Goal: Task Accomplishment & Management: Manage account settings

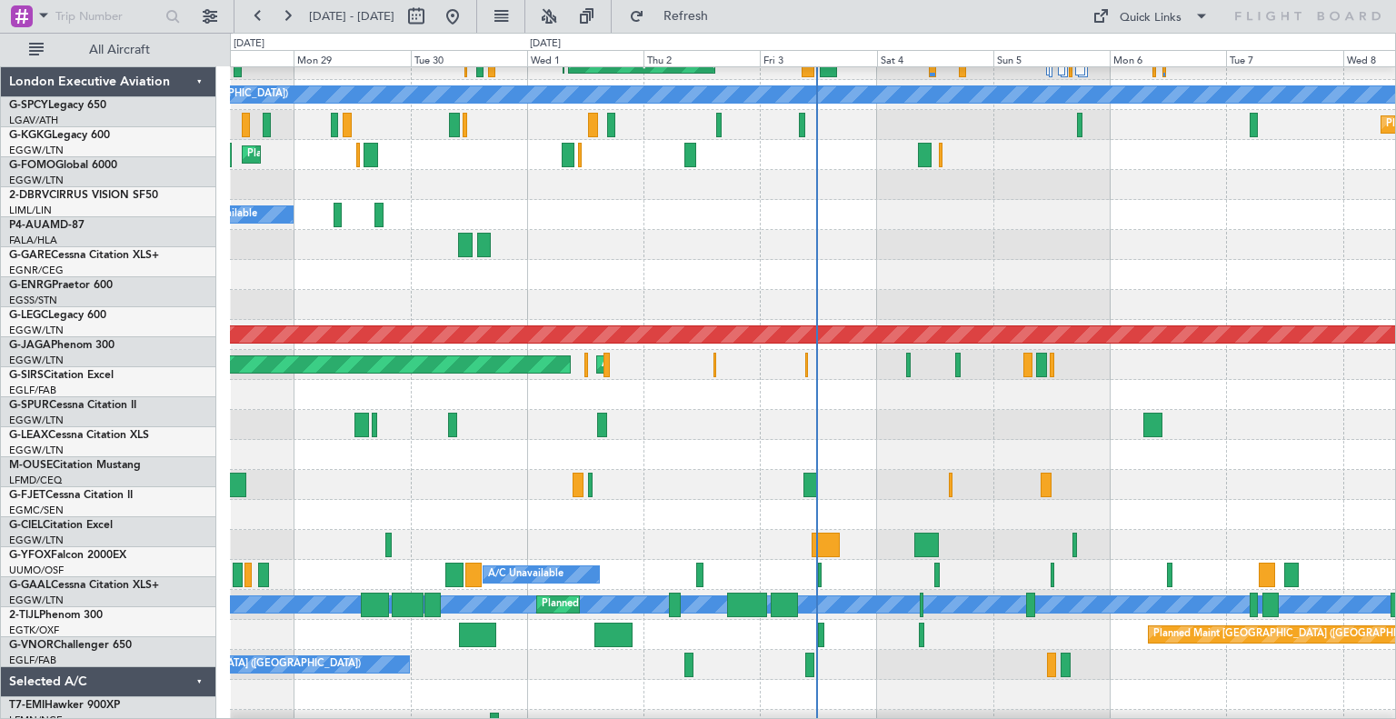
scroll to position [226, 0]
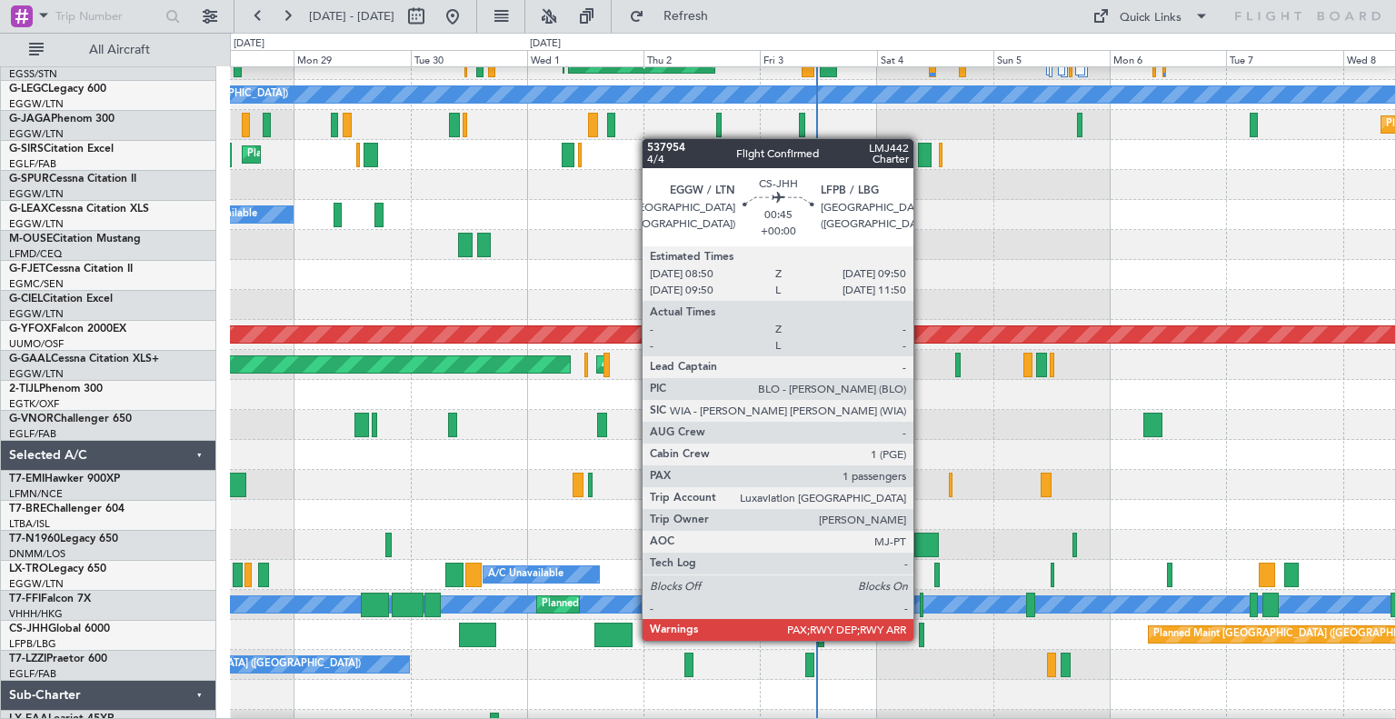
click at [921, 639] on div at bounding box center [921, 634] width 5 height 25
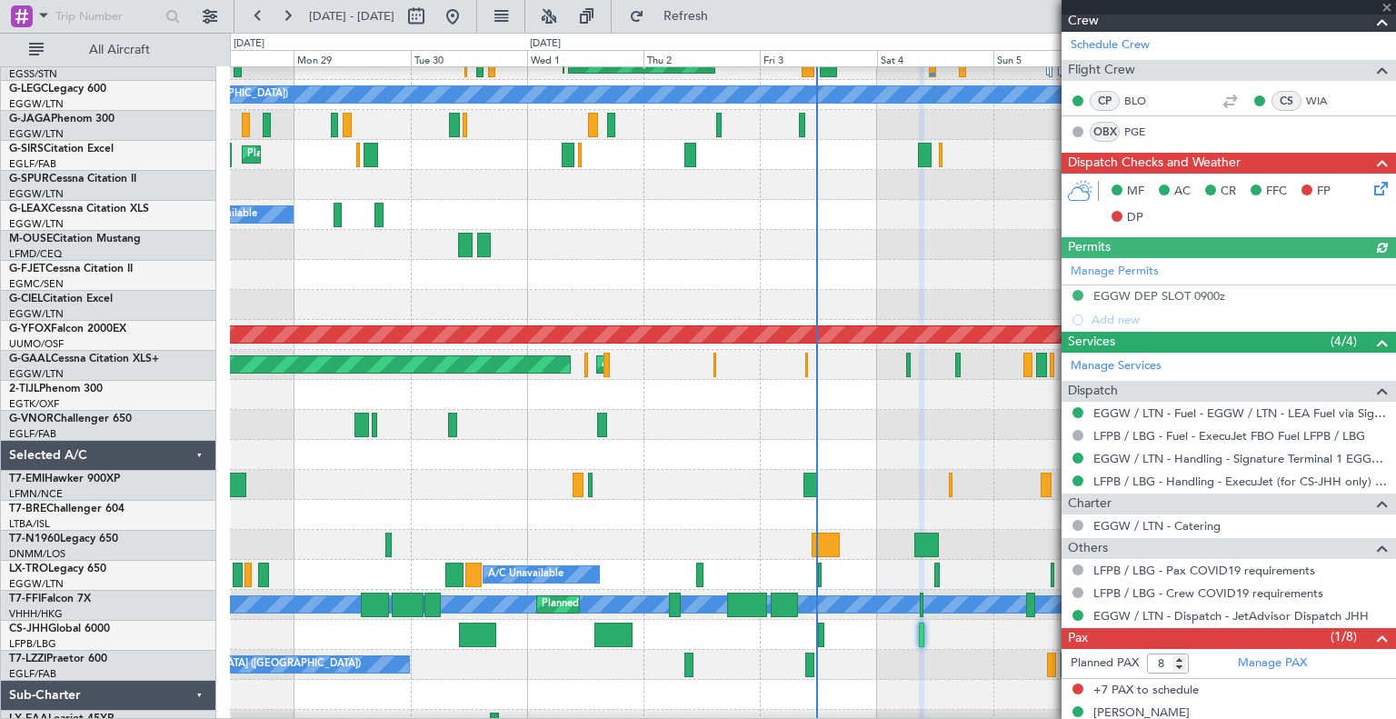
scroll to position [367, 0]
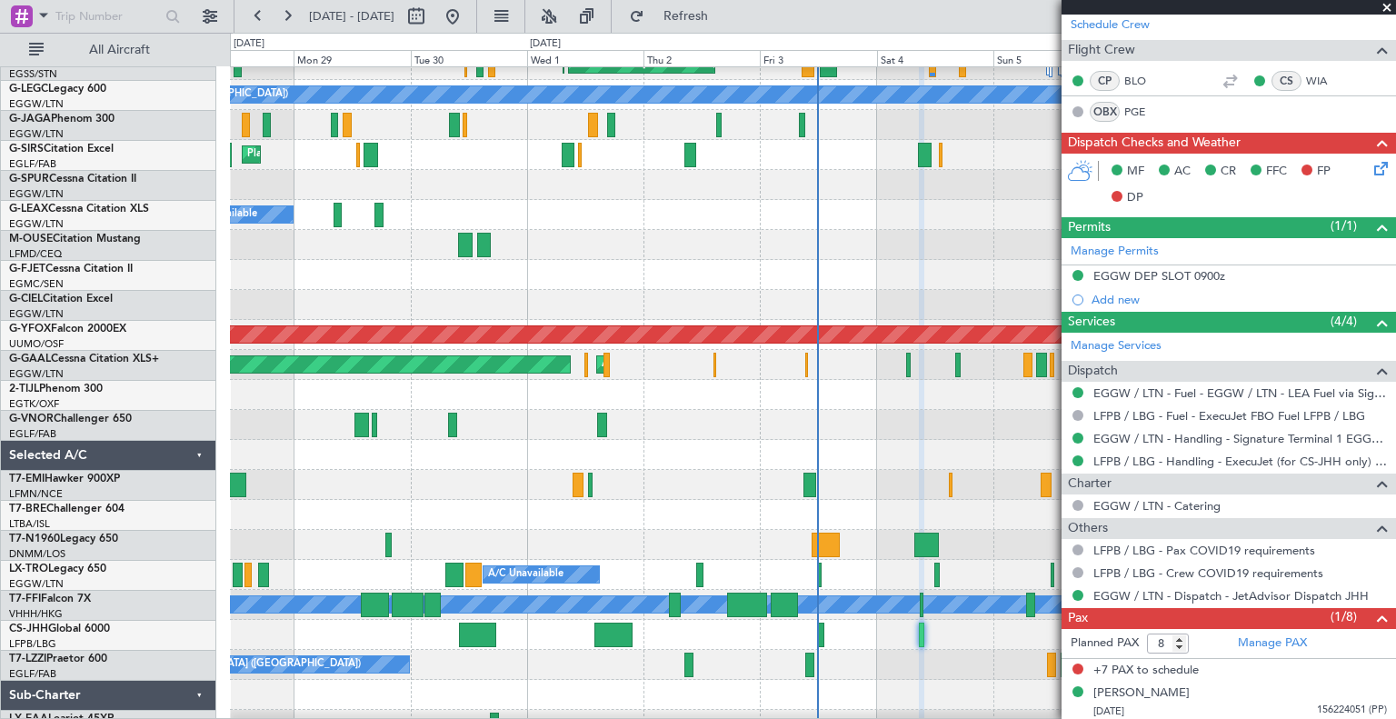
click at [1386, 3] on span at bounding box center [1386, 8] width 18 height 16
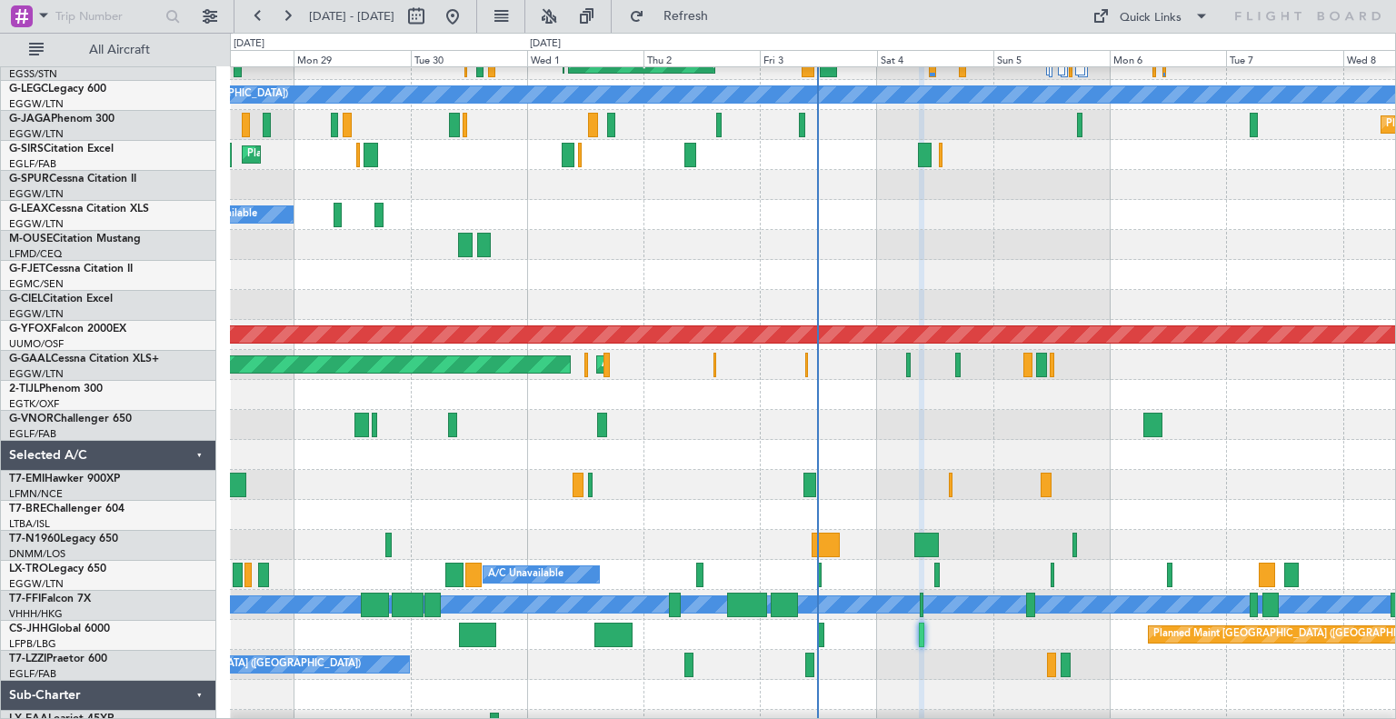
type input "0"
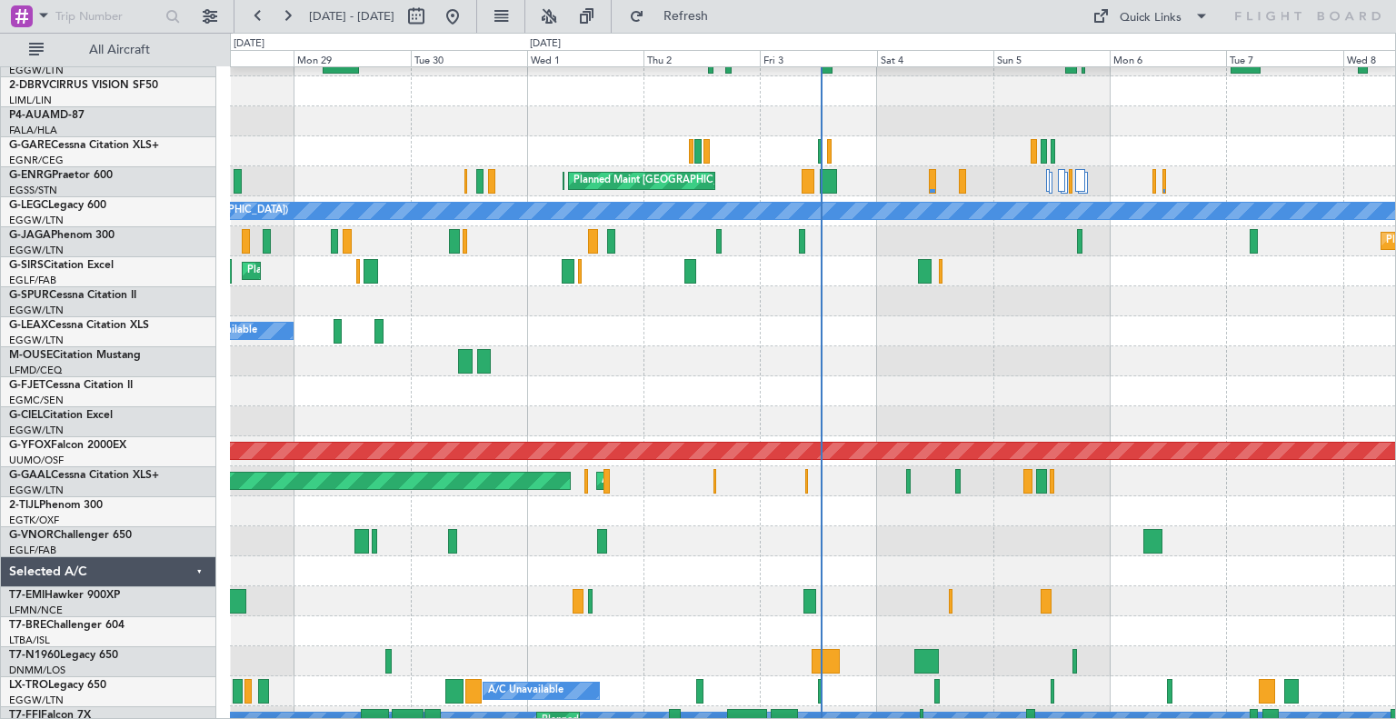
scroll to position [247, 0]
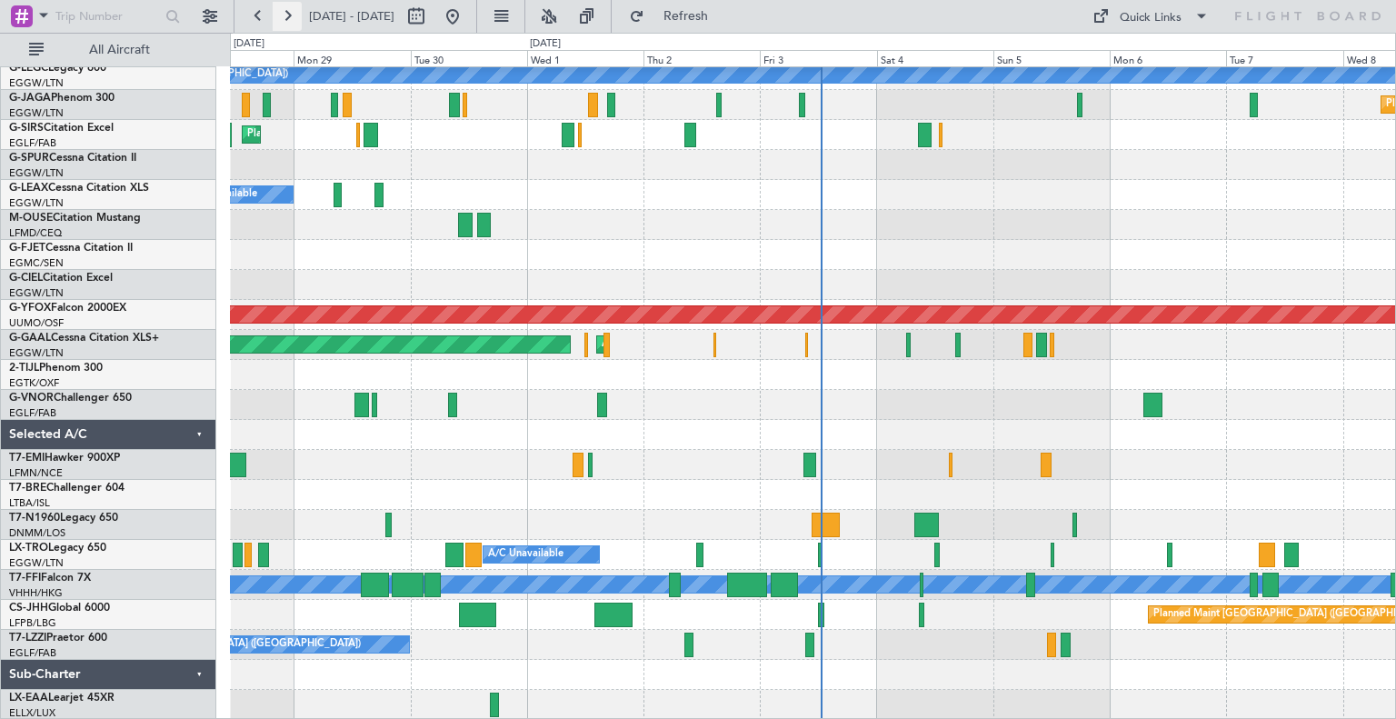
click at [285, 23] on button at bounding box center [287, 16] width 29 height 29
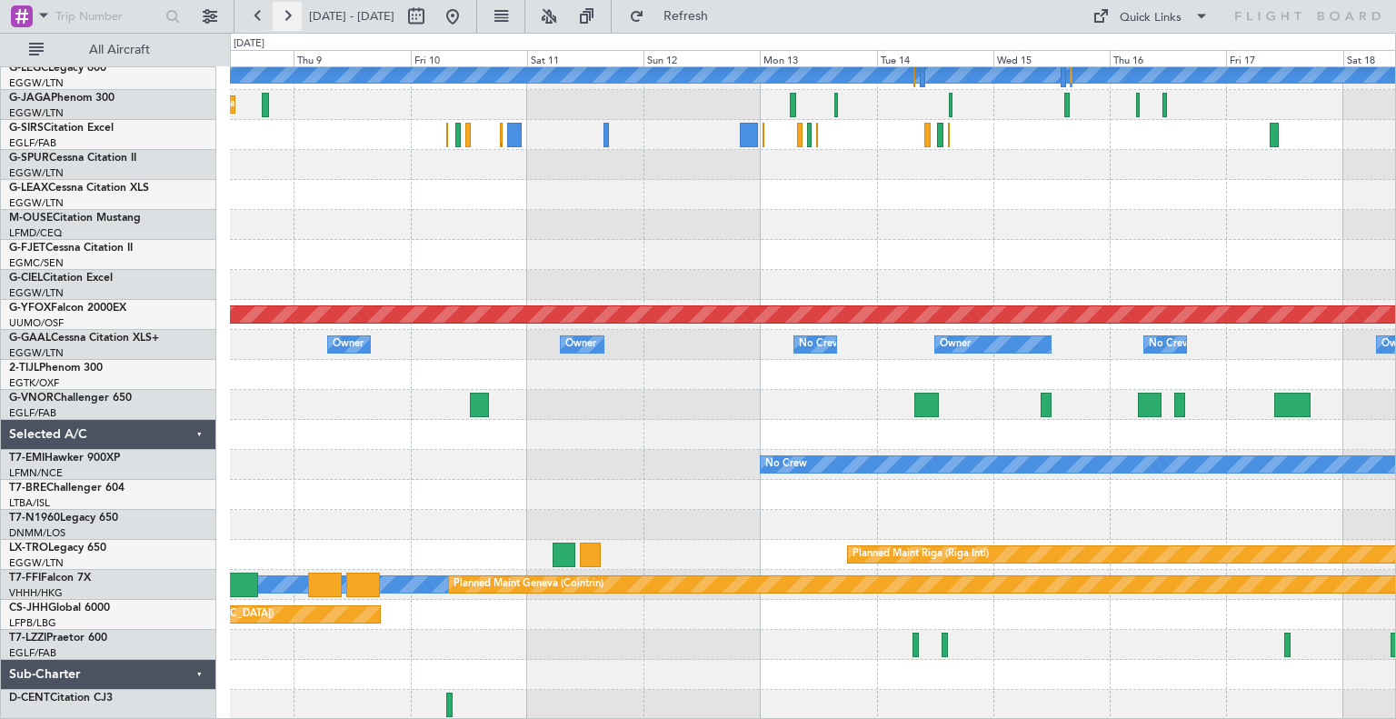
click at [285, 23] on button at bounding box center [287, 16] width 29 height 29
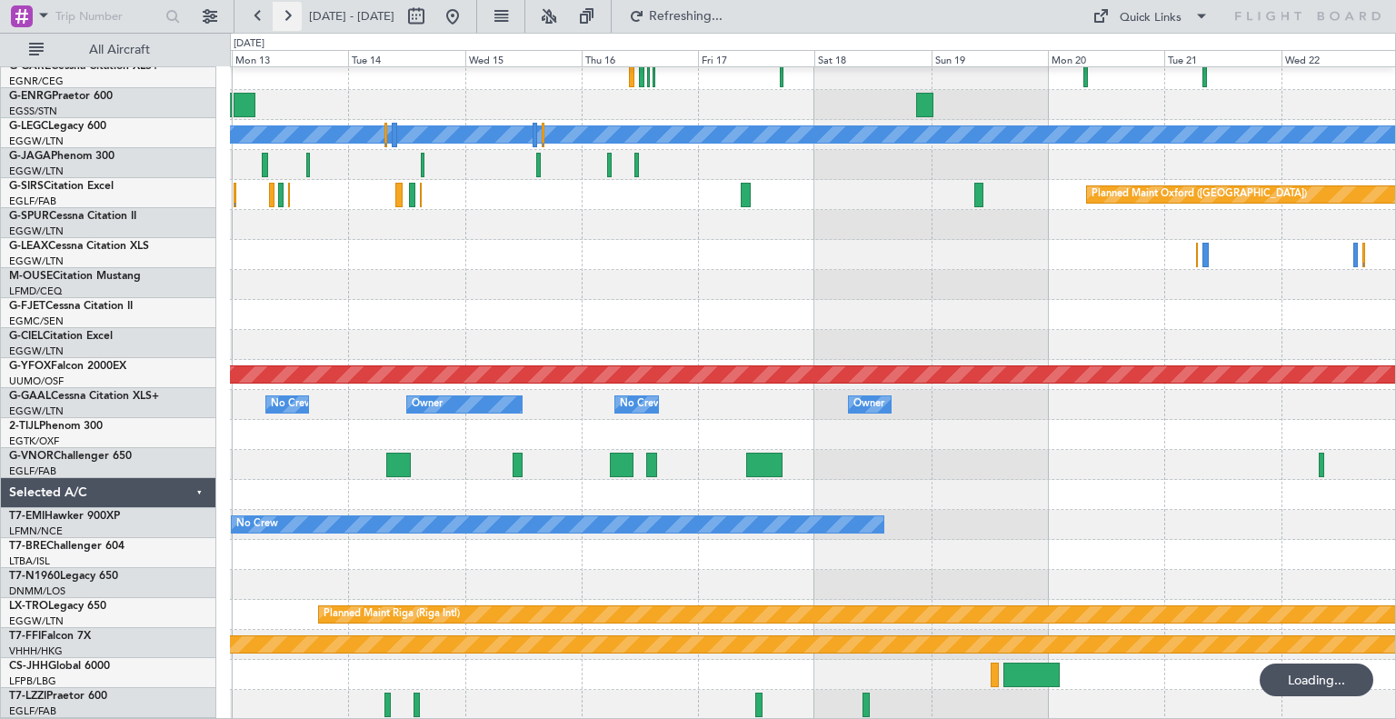
scroll to position [187, 0]
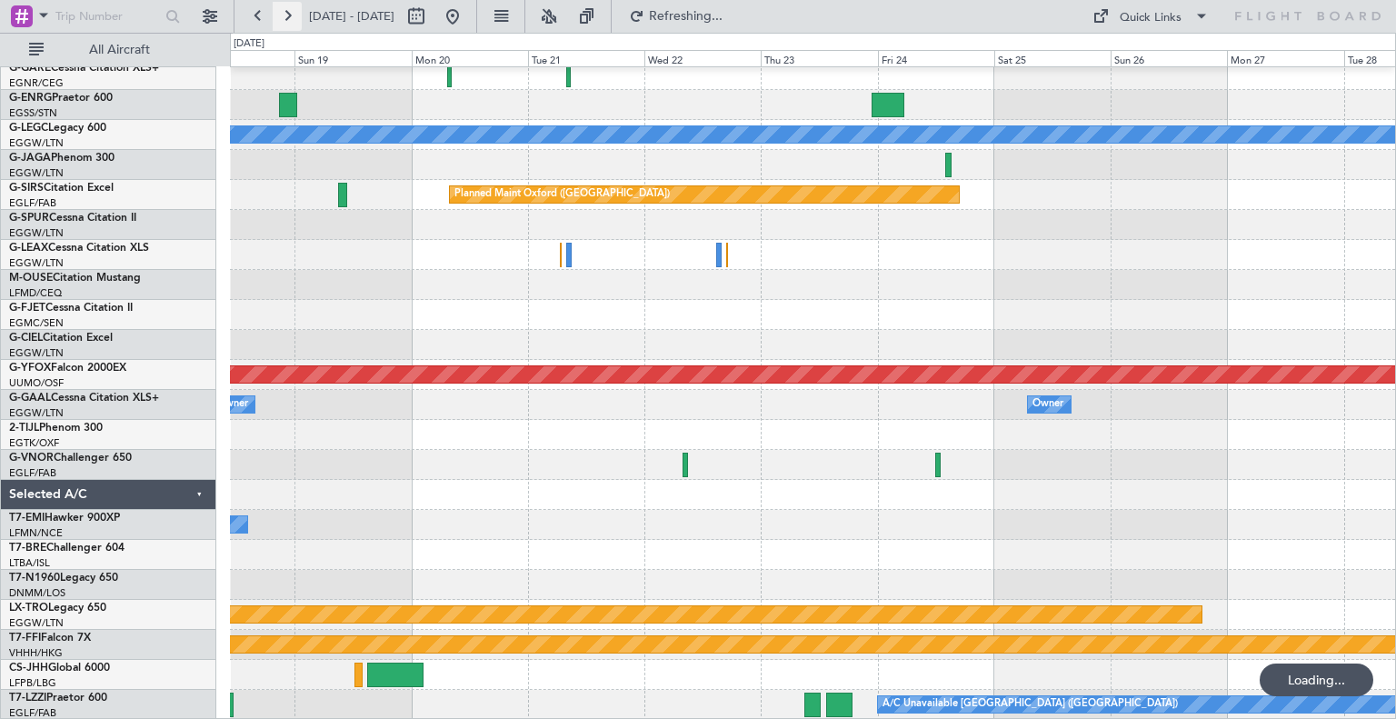
click at [285, 23] on button at bounding box center [287, 16] width 29 height 29
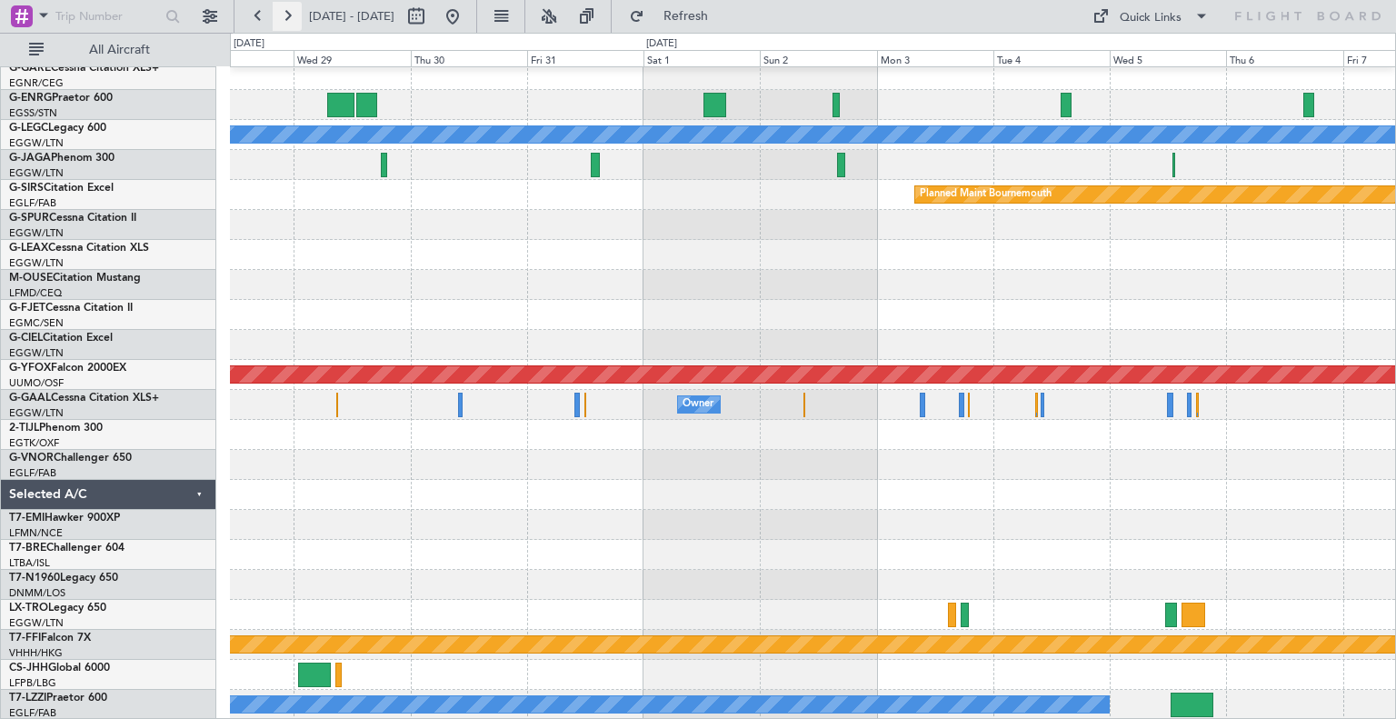
click at [287, 10] on button at bounding box center [287, 16] width 29 height 29
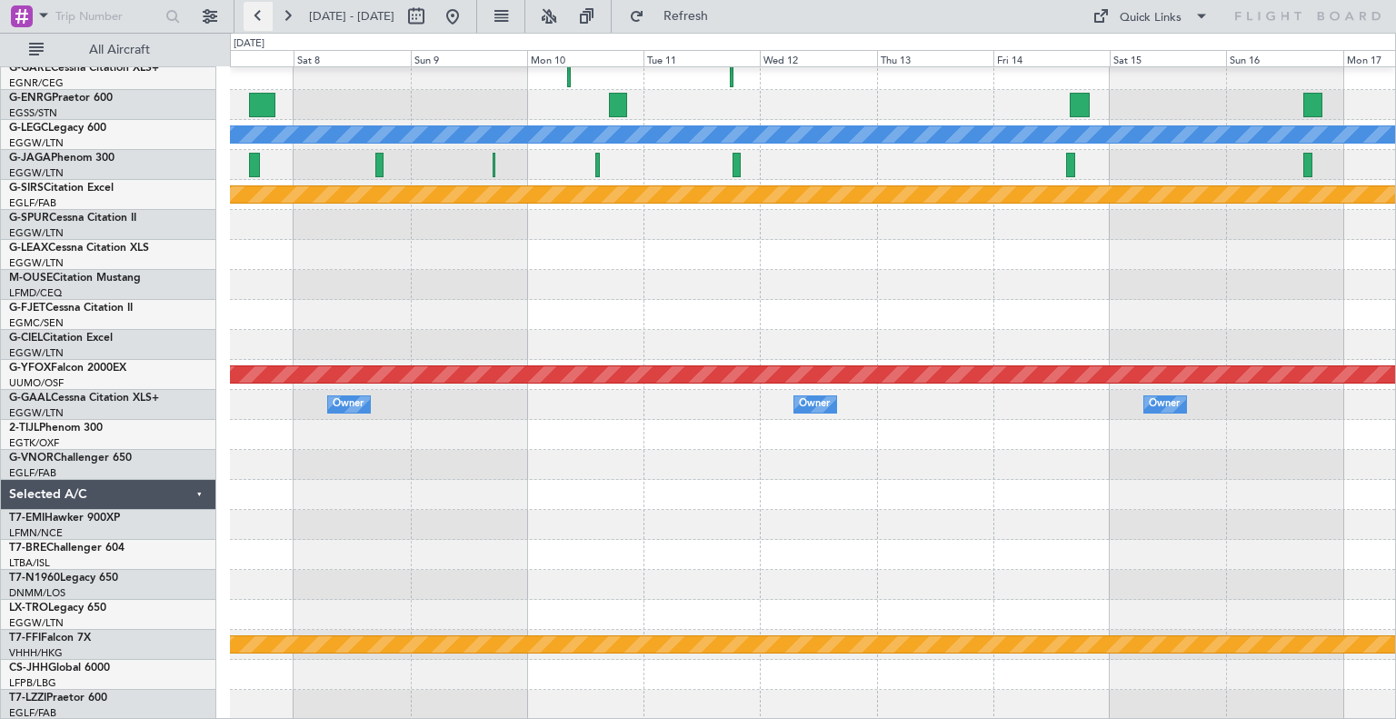
click at [268, 12] on button at bounding box center [257, 16] width 29 height 29
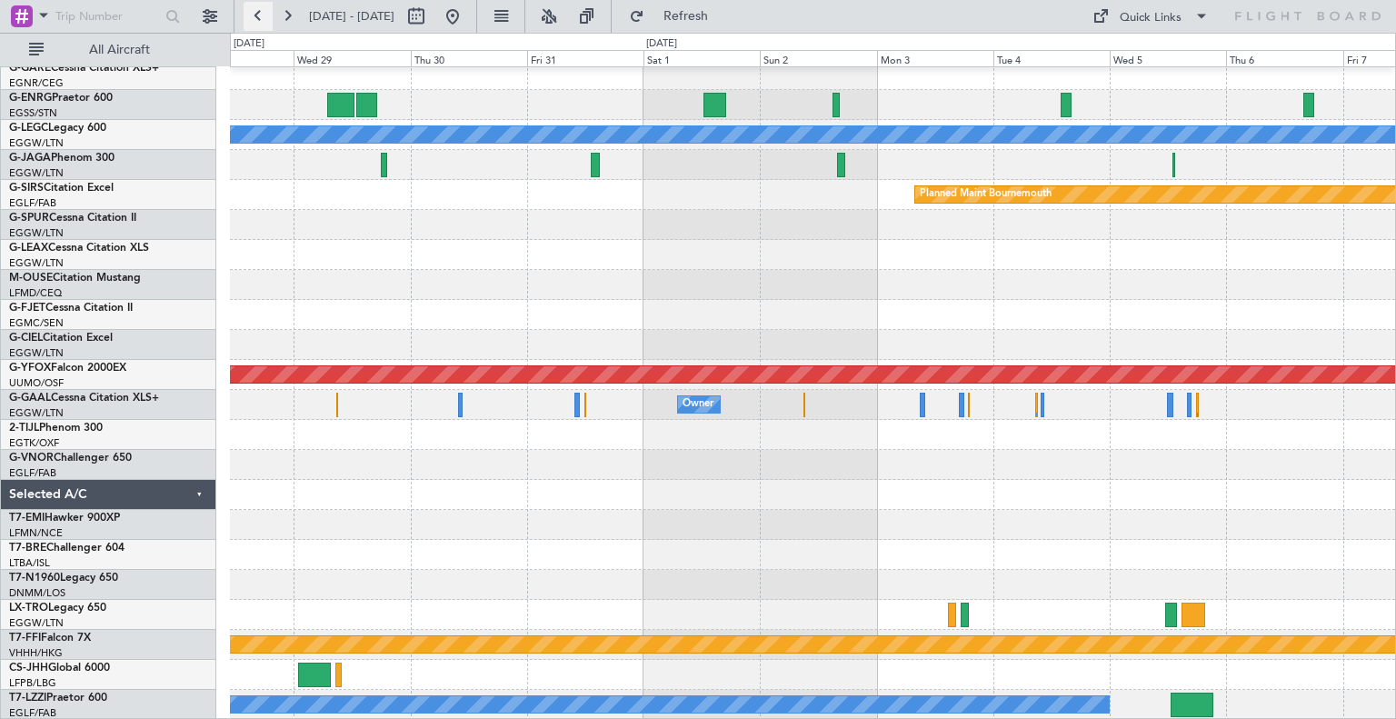
click at [268, 12] on button at bounding box center [257, 16] width 29 height 29
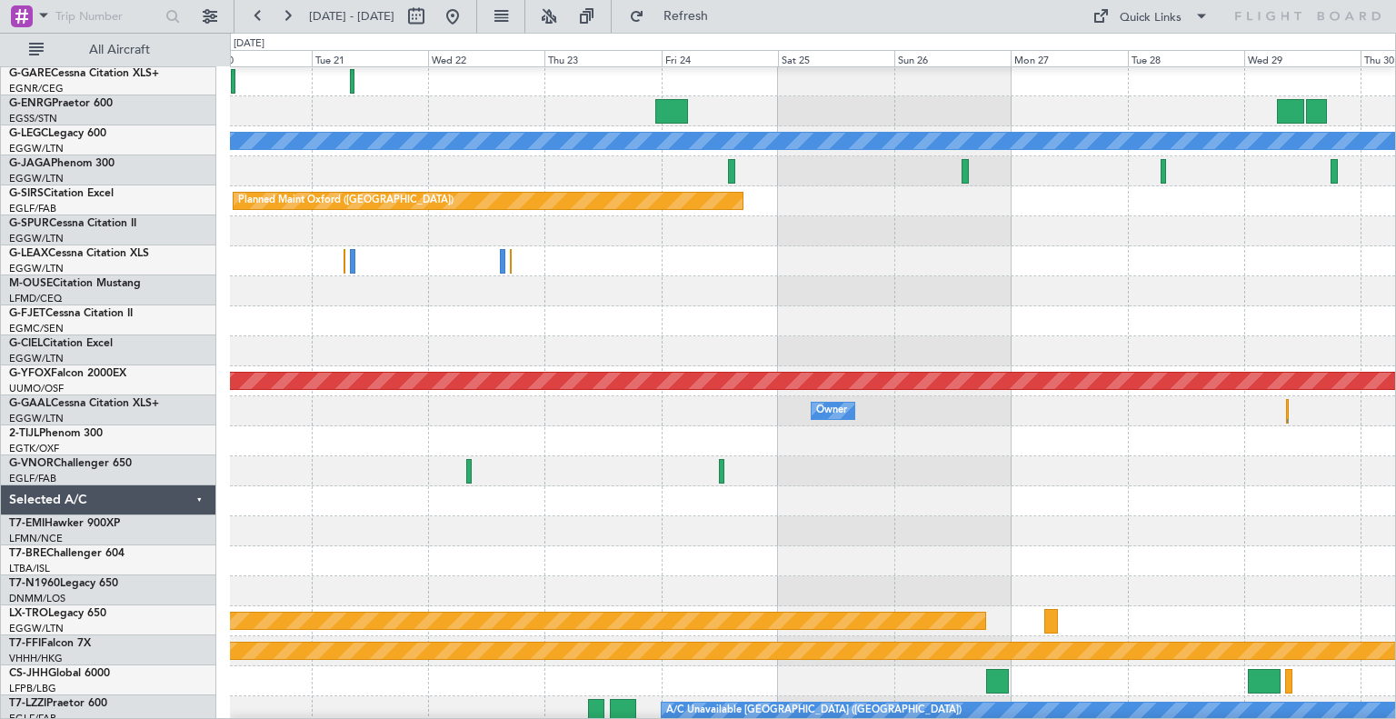
scroll to position [158, 0]
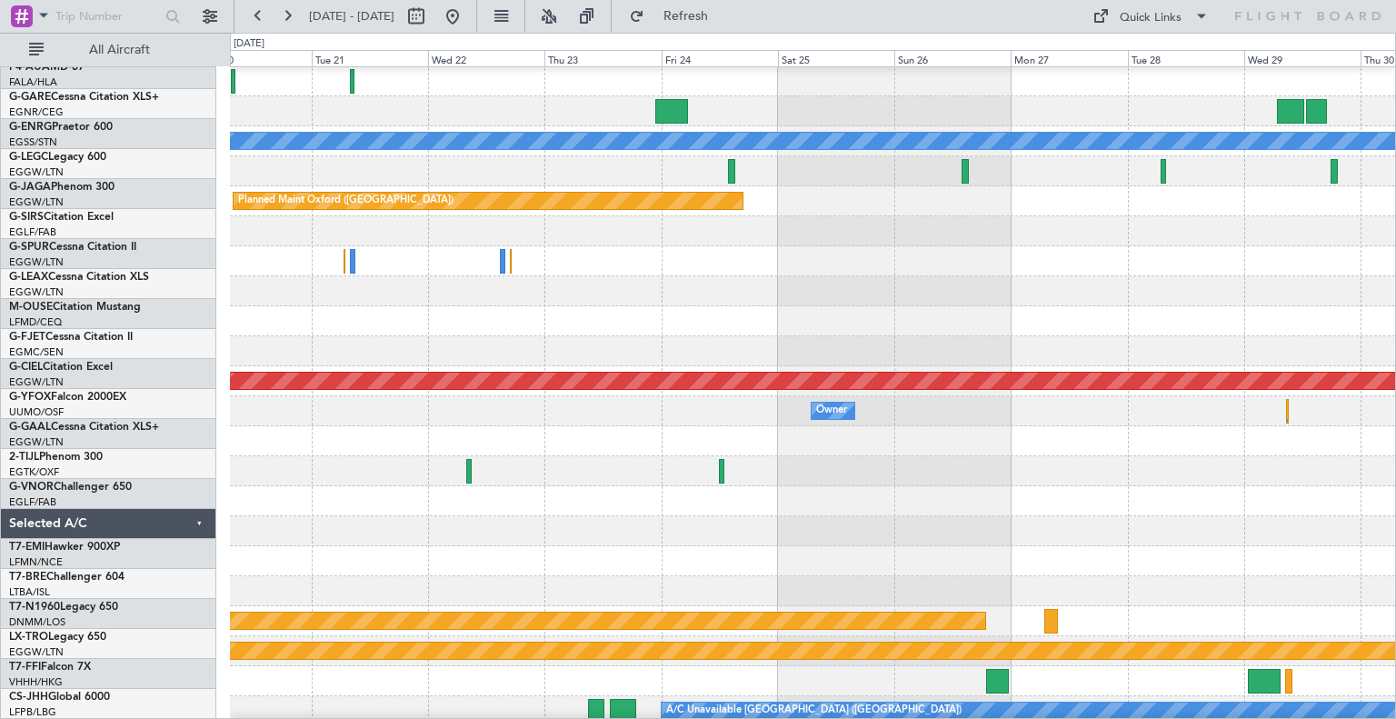
click at [513, 516] on div at bounding box center [812, 501] width 1165 height 30
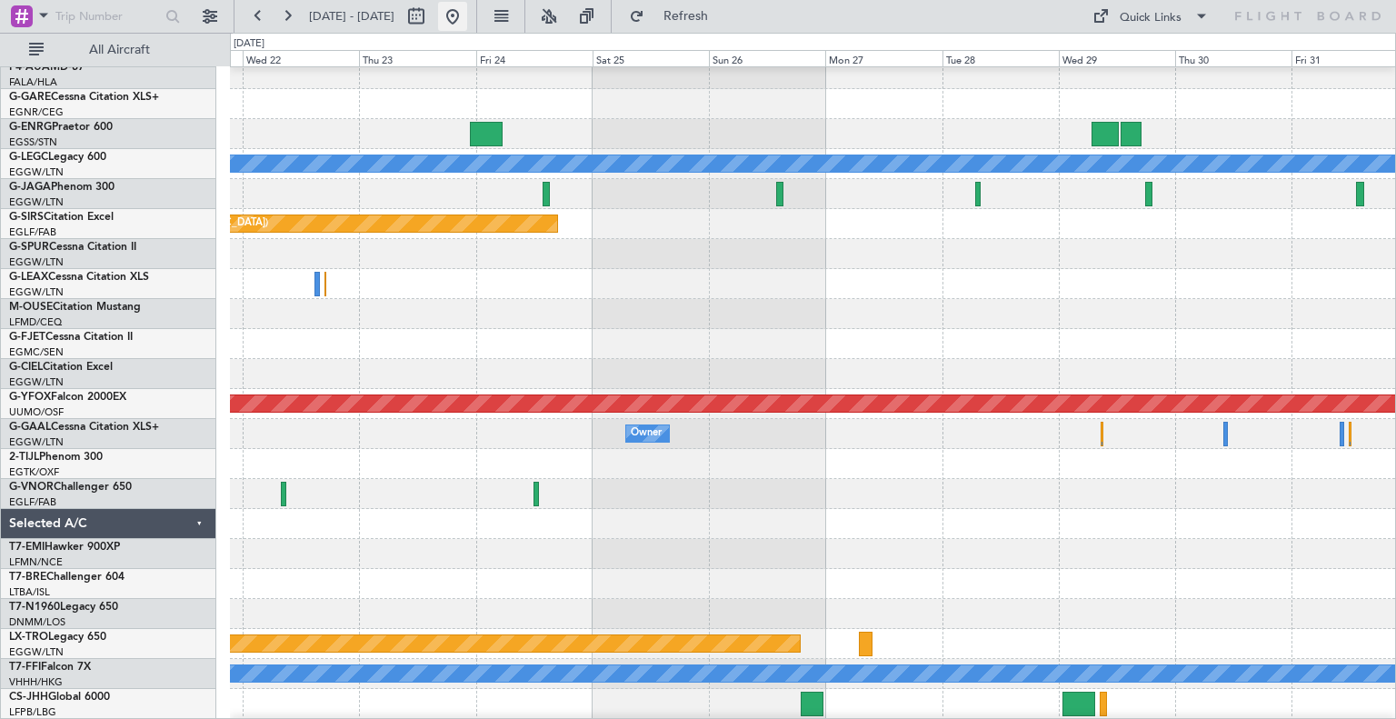
click at [467, 14] on button at bounding box center [452, 16] width 29 height 29
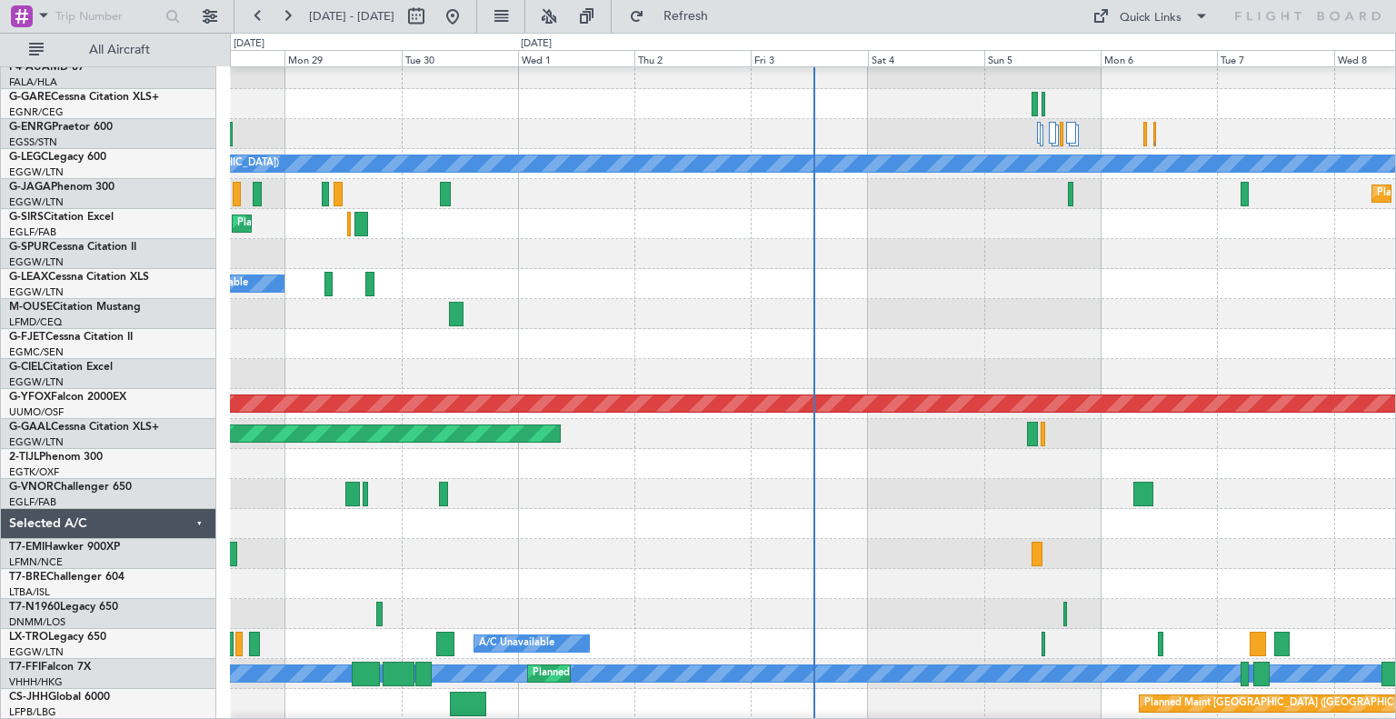
scroll to position [247, 0]
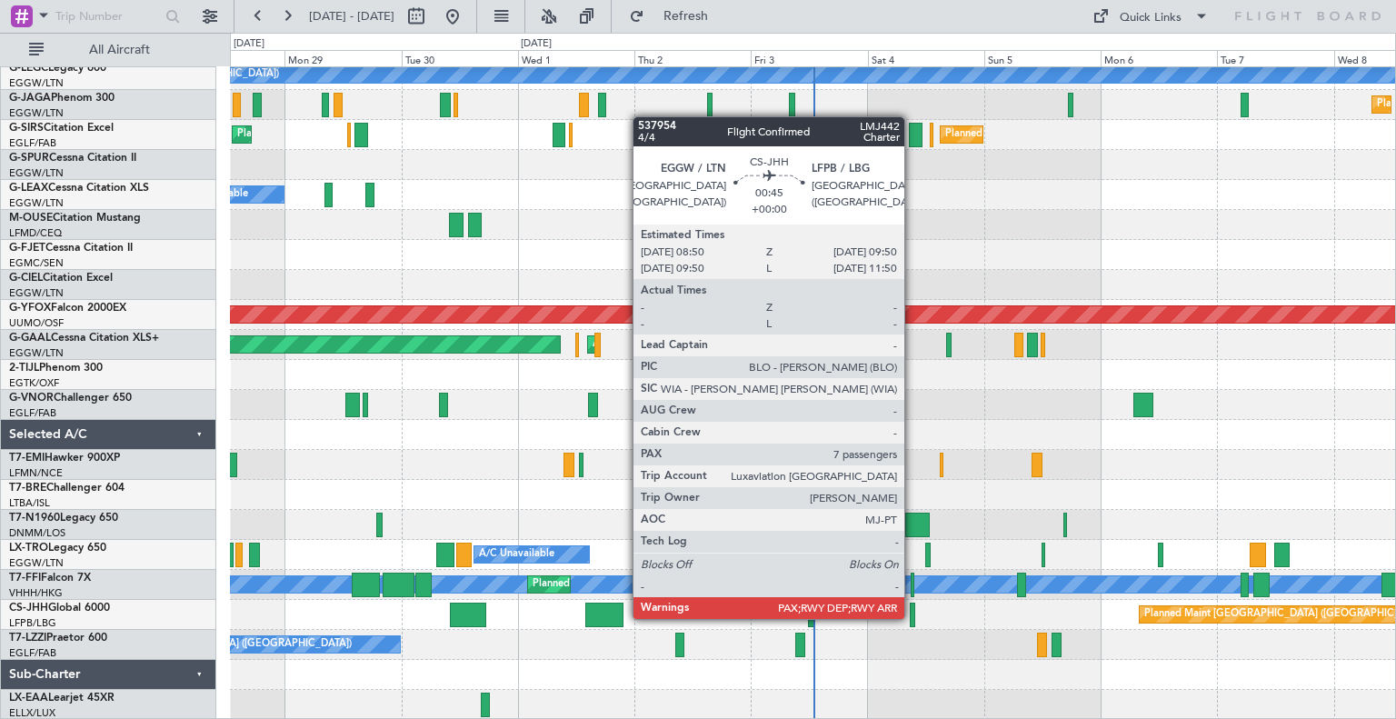
click at [912, 617] on div at bounding box center [911, 614] width 5 height 25
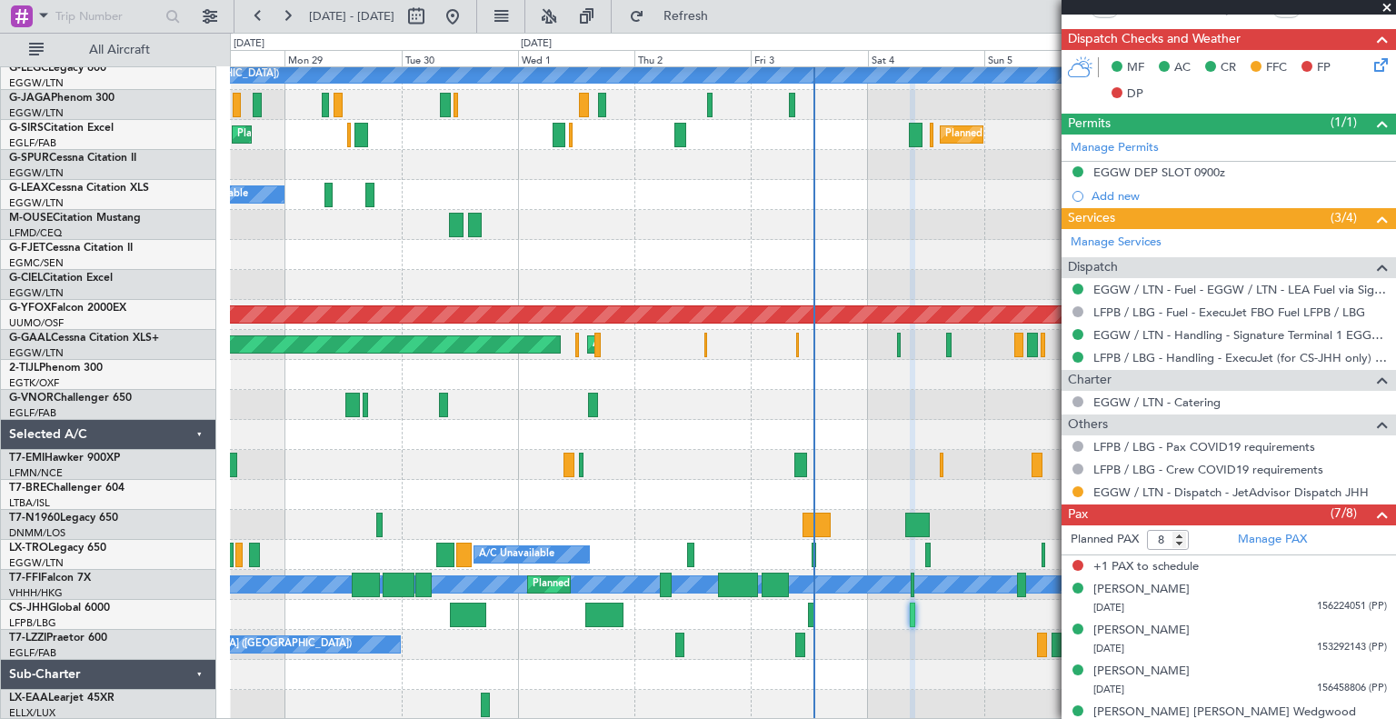
scroll to position [580, 0]
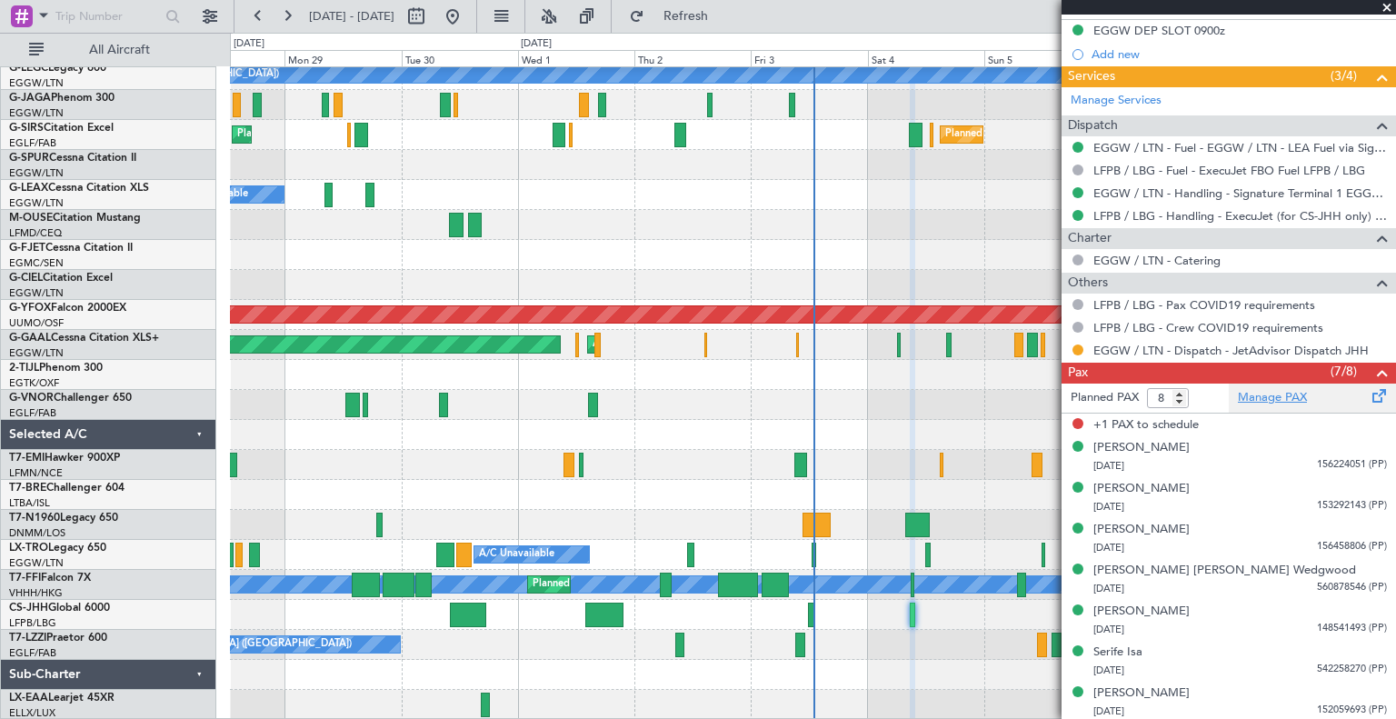
click at [1257, 397] on link "Manage PAX" at bounding box center [1271, 398] width 69 height 18
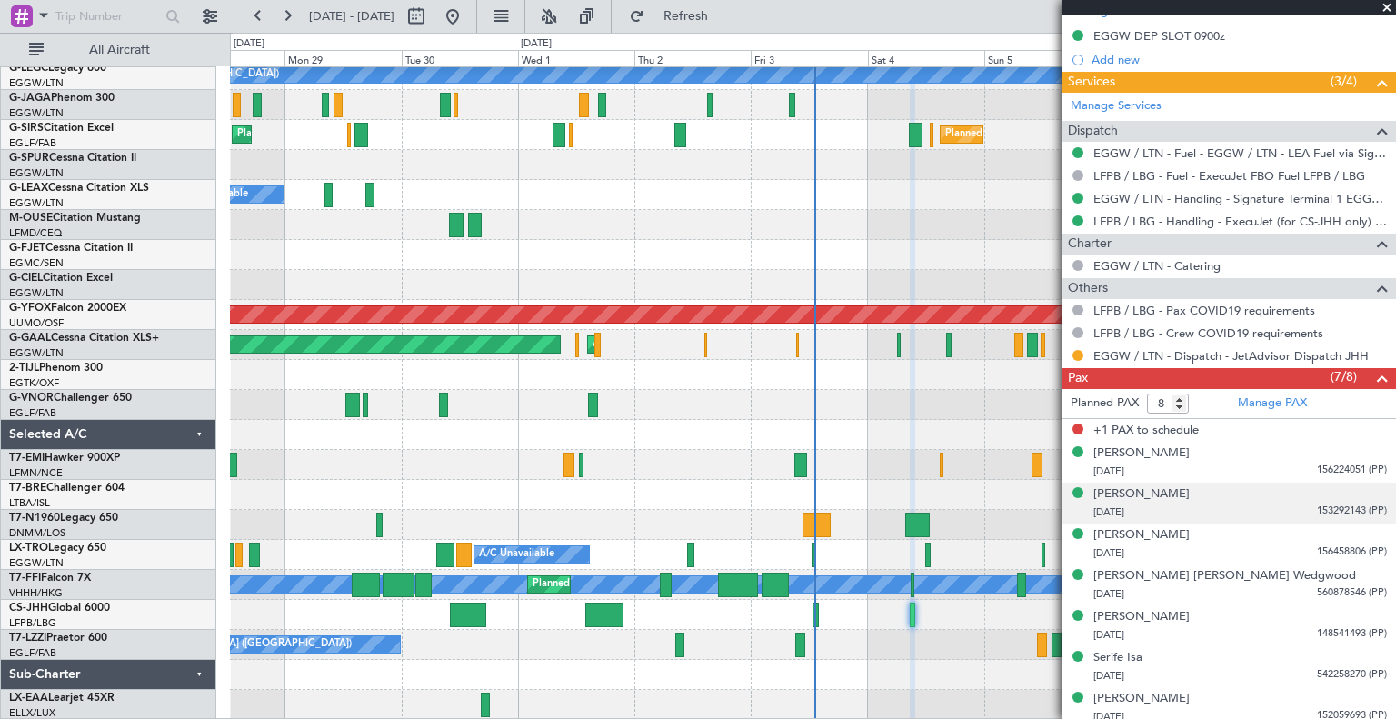
scroll to position [612, 0]
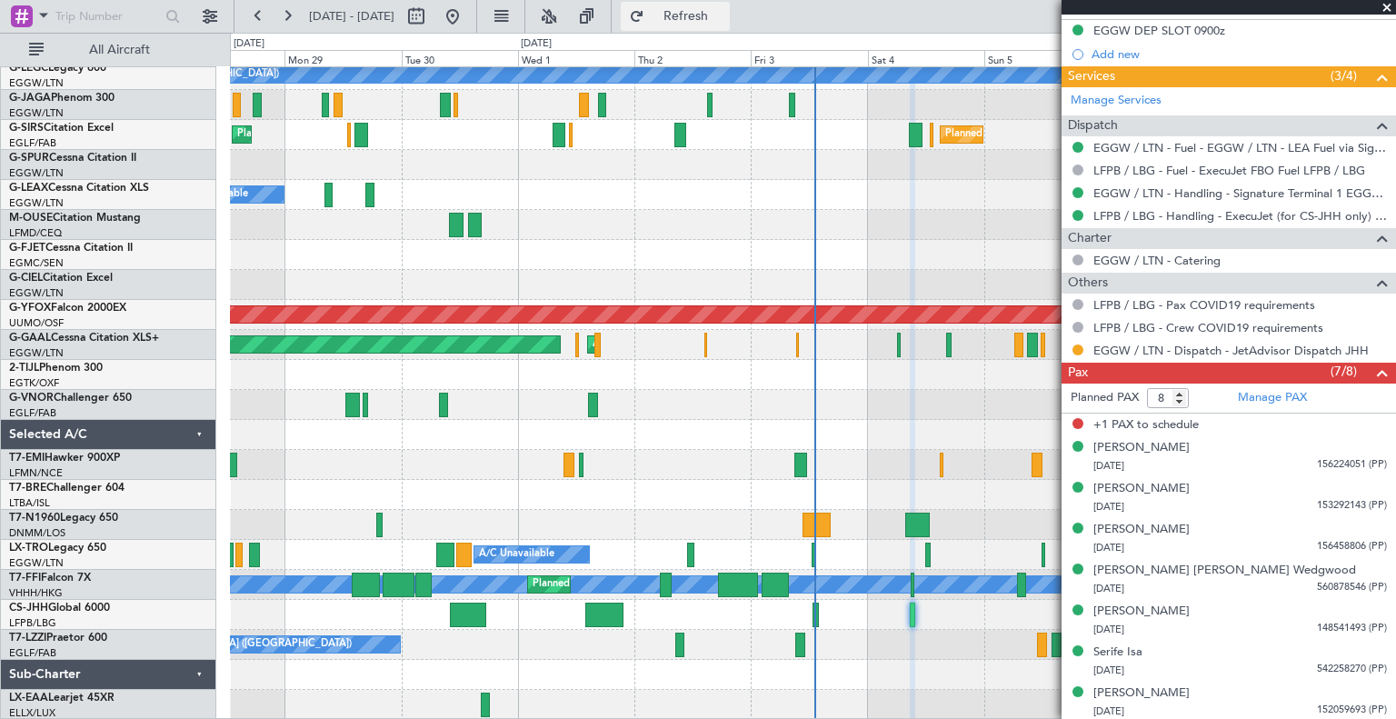
click at [724, 23] on span "Refresh" at bounding box center [686, 16] width 76 height 13
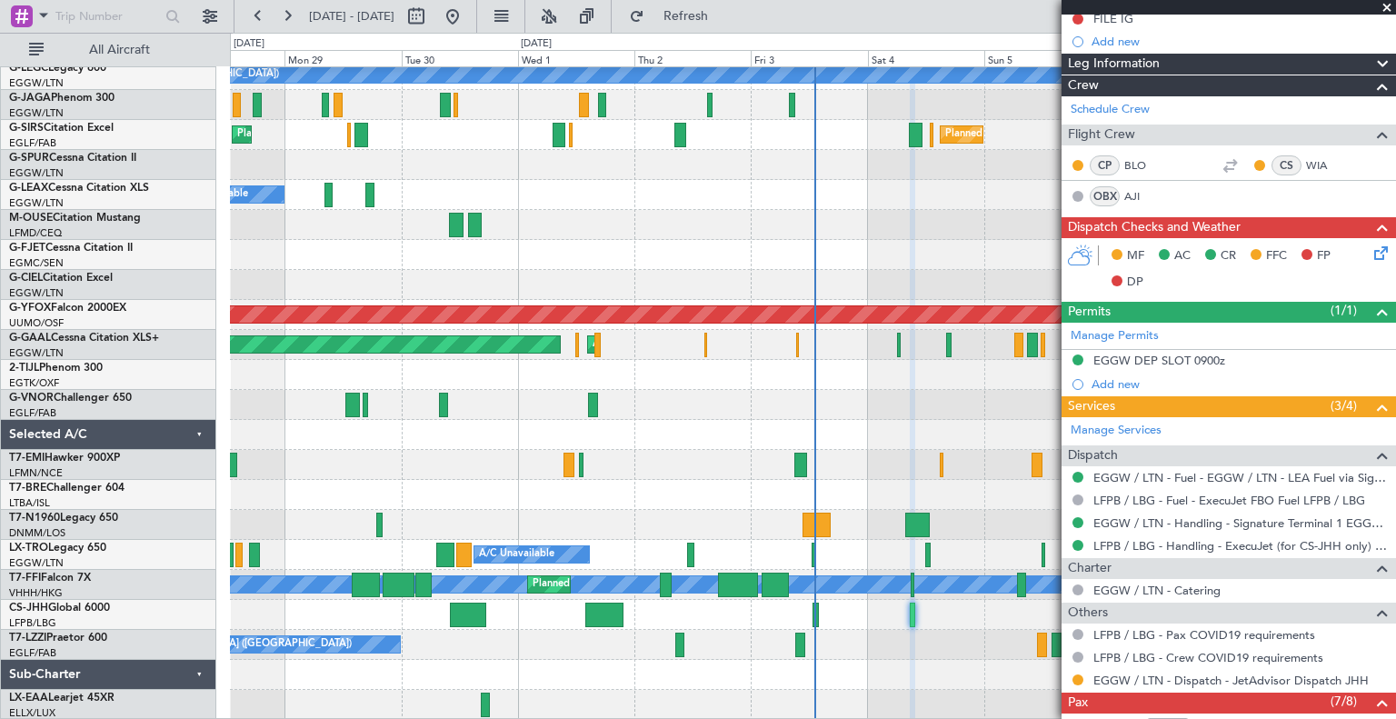
scroll to position [0, 0]
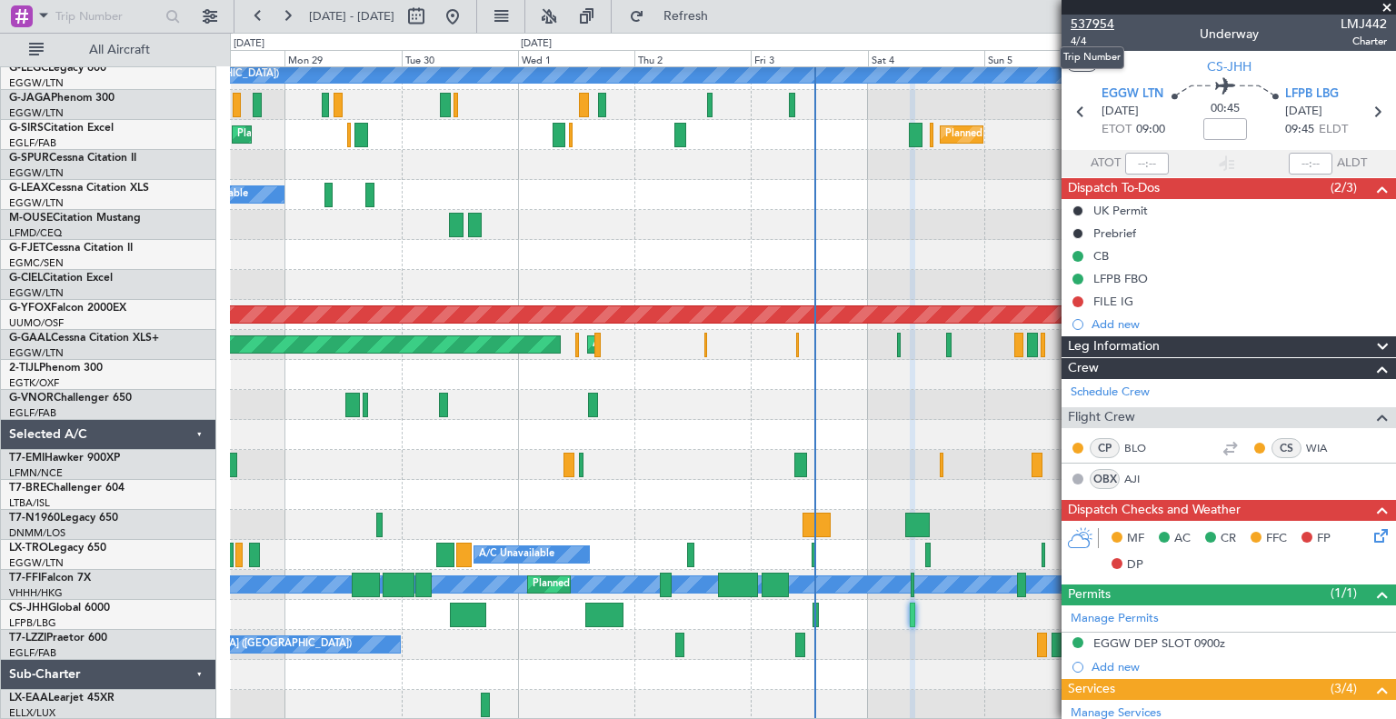
click at [1104, 23] on span "537954" at bounding box center [1092, 24] width 44 height 19
